Goal: Information Seeking & Learning: Learn about a topic

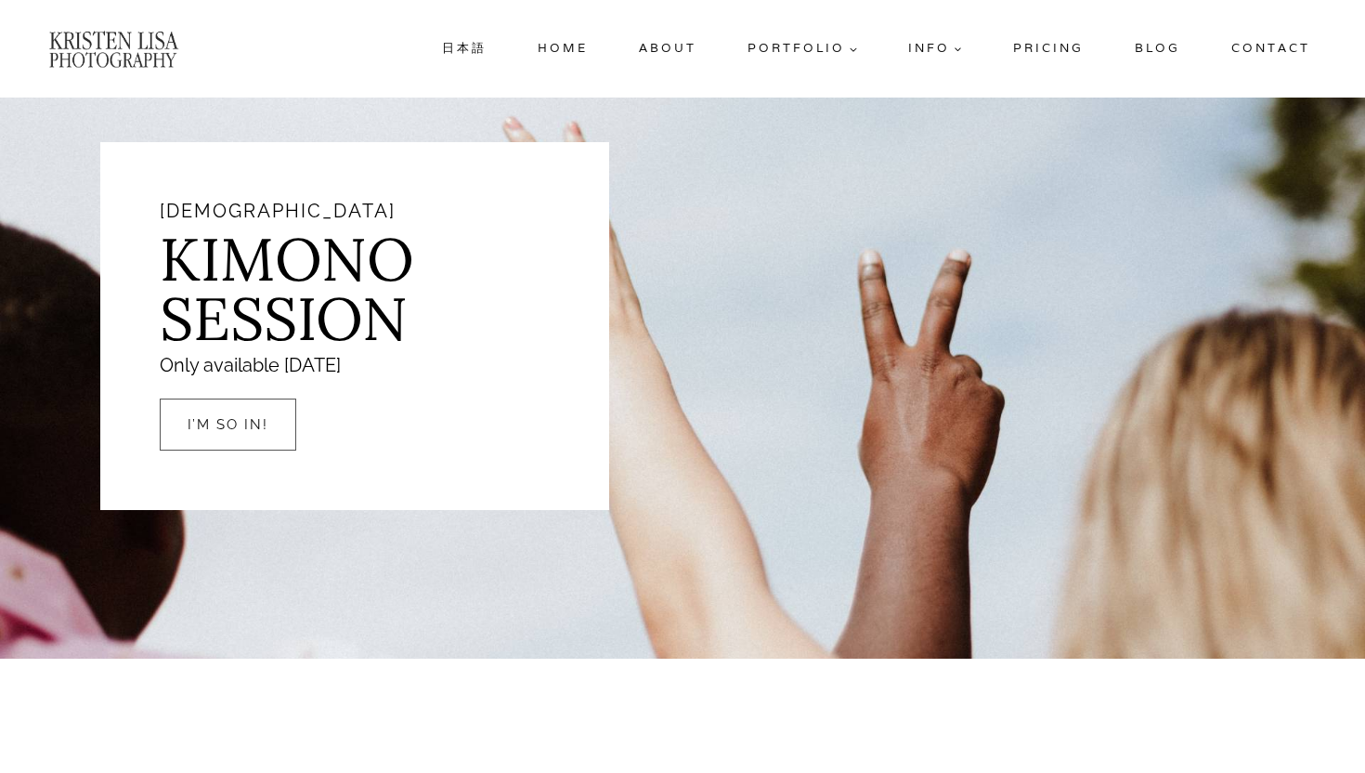
click at [1160, 58] on link "Blog" at bounding box center [1157, 48] width 60 height 33
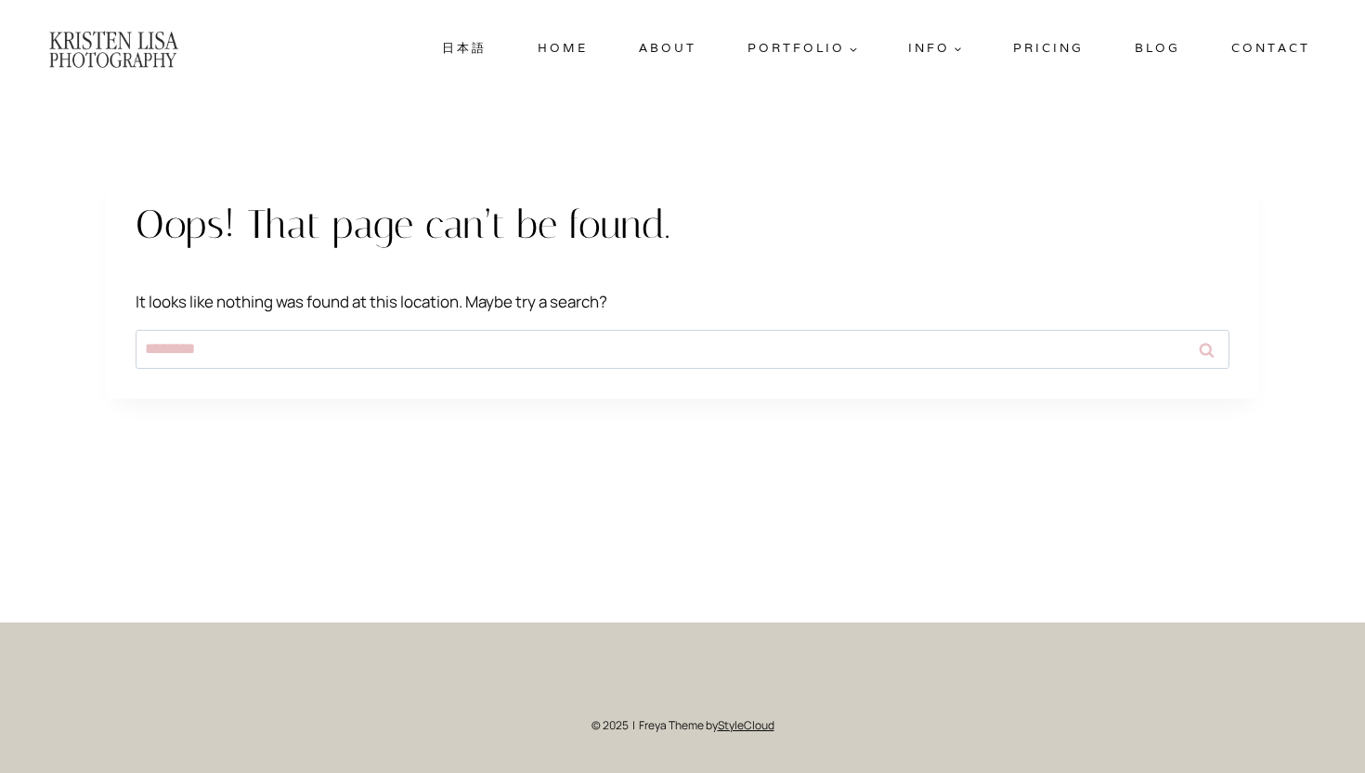
click at [1159, 54] on link "Blog" at bounding box center [1157, 48] width 60 height 33
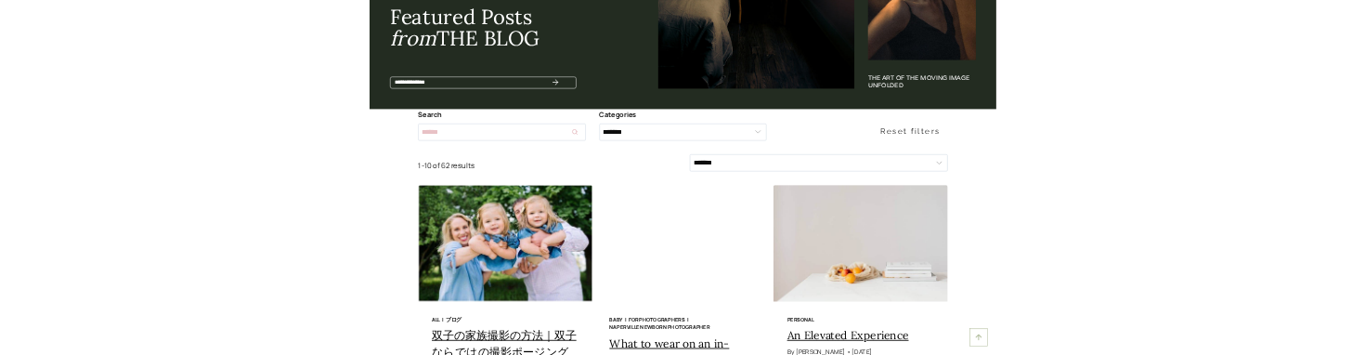
scroll to position [1407, 0]
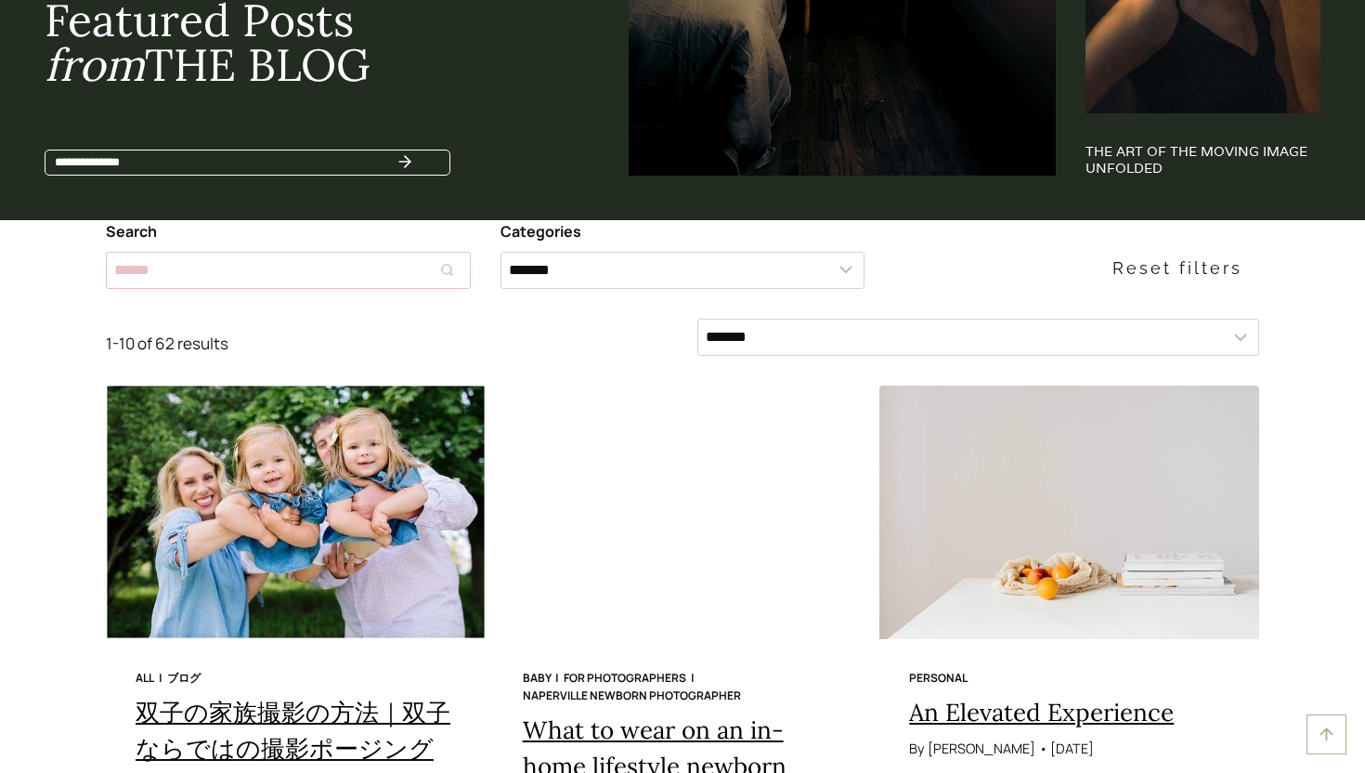
click at [224, 280] on input "Search results" at bounding box center [288, 270] width 365 height 37
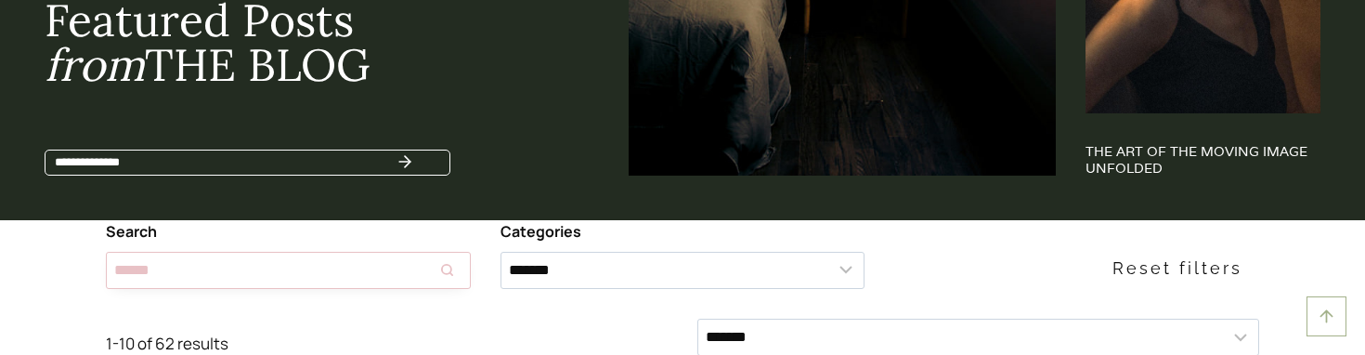
click at [387, 276] on input "Search results" at bounding box center [288, 270] width 365 height 37
click at [401, 278] on input "**" at bounding box center [288, 270] width 365 height 37
type input "*"
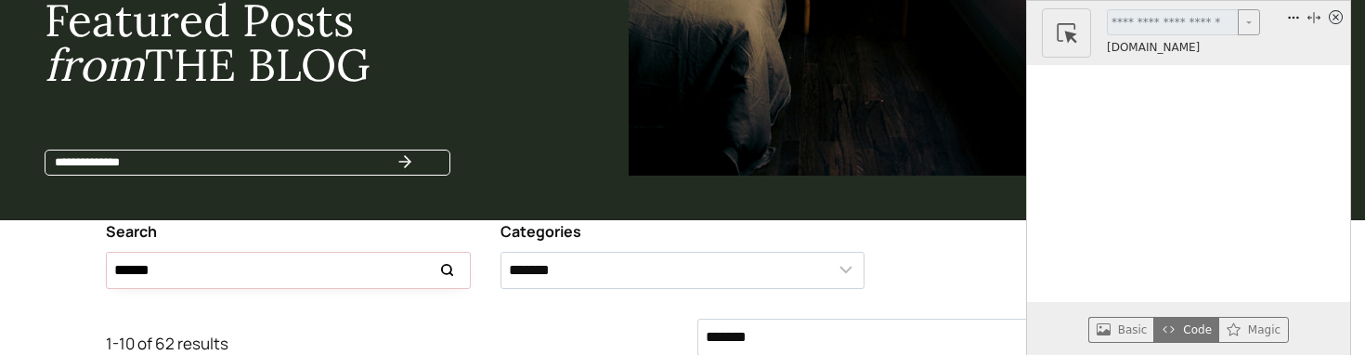
click at [284, 267] on input "Search results" at bounding box center [288, 270] width 365 height 37
type input "*"
click at [1339, 19] on icon "x circle" at bounding box center [1336, 17] width 14 height 14
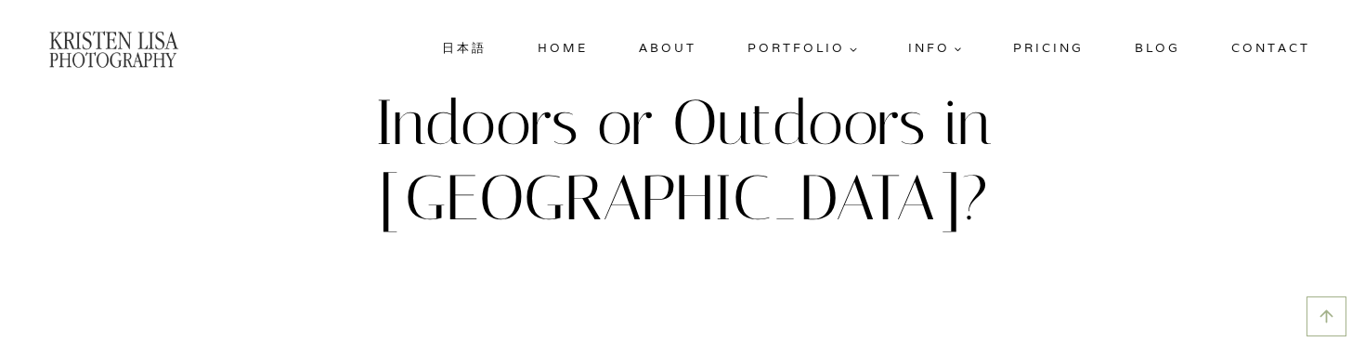
scroll to position [665, 0]
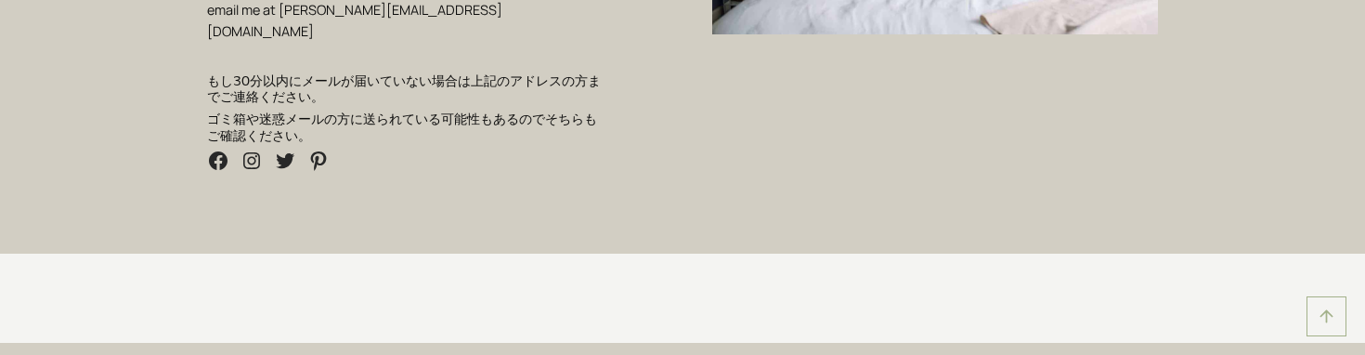
scroll to position [446, 0]
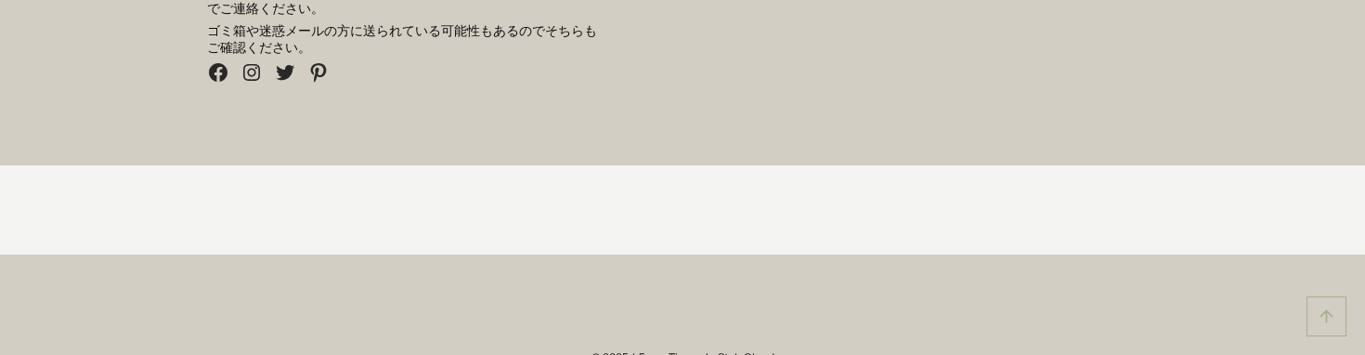
scroll to position [559, 0]
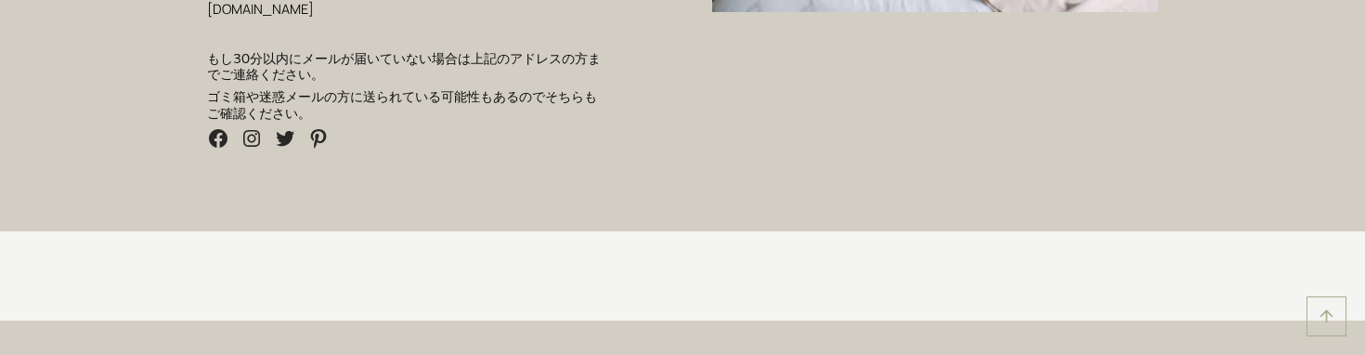
scroll to position [559, 0]
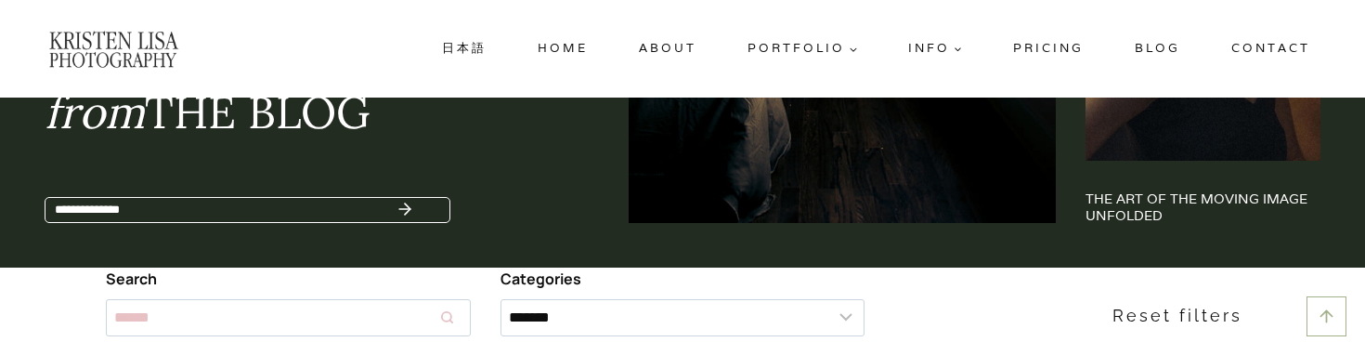
scroll to position [1358, 0]
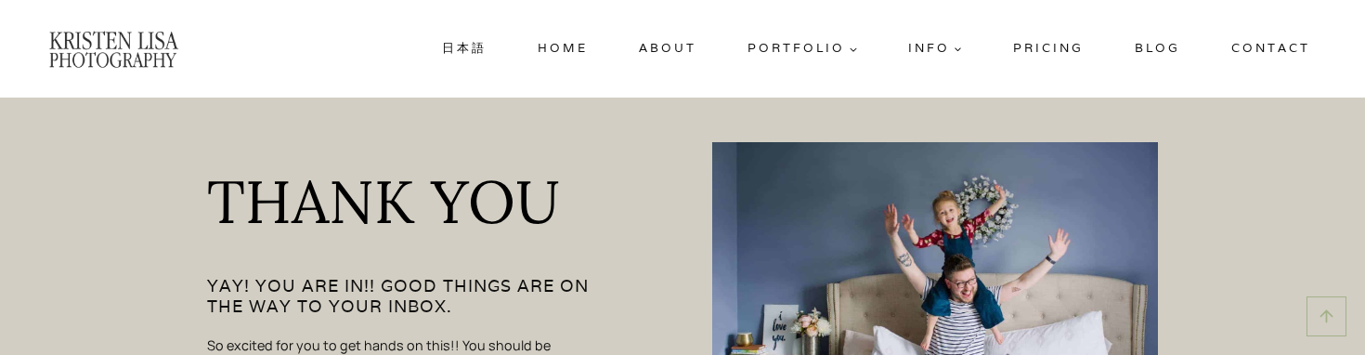
scroll to position [558, 0]
